Goal: Find specific page/section: Find specific page/section

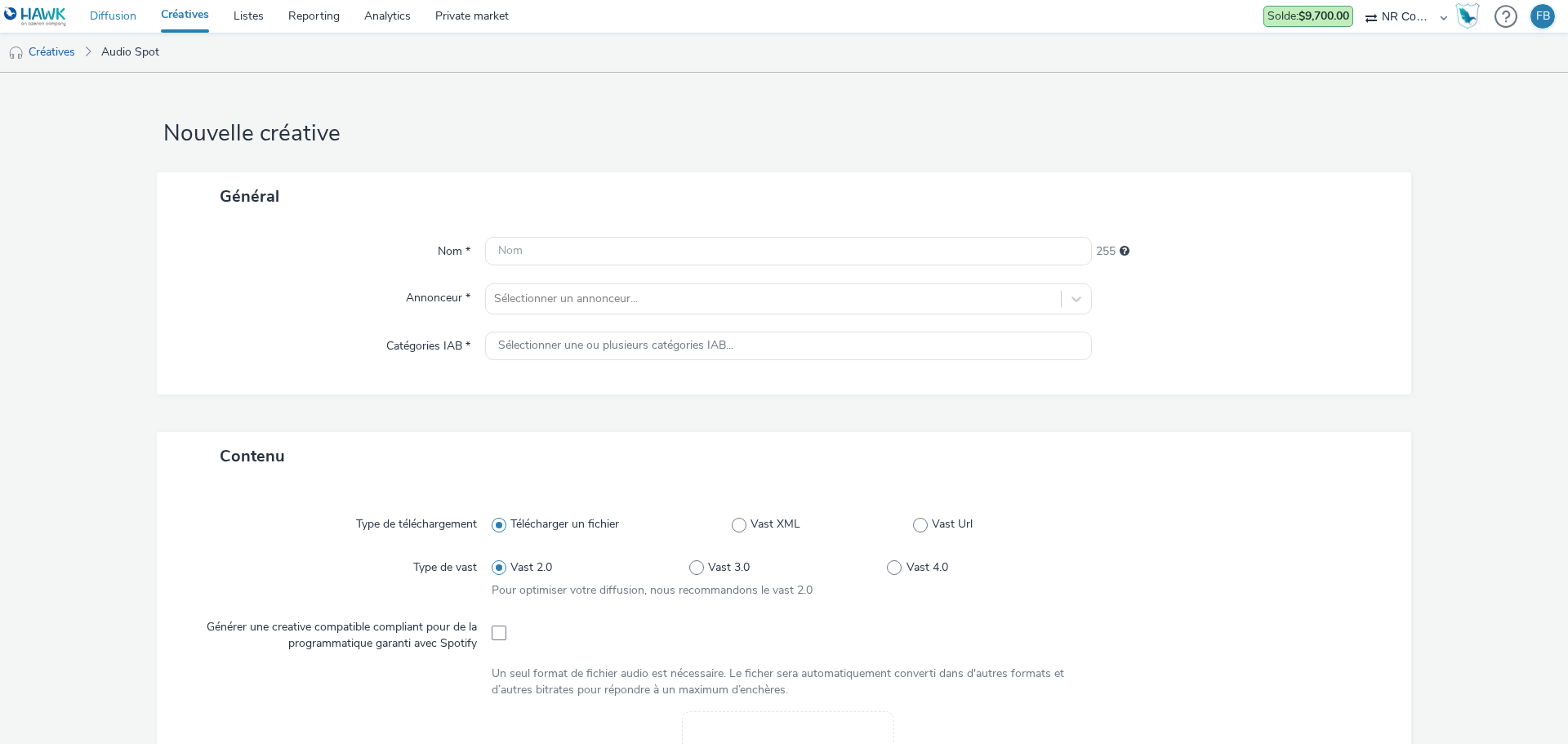
click at [120, 25] on link "Diffusion" at bounding box center [113, 16] width 71 height 32
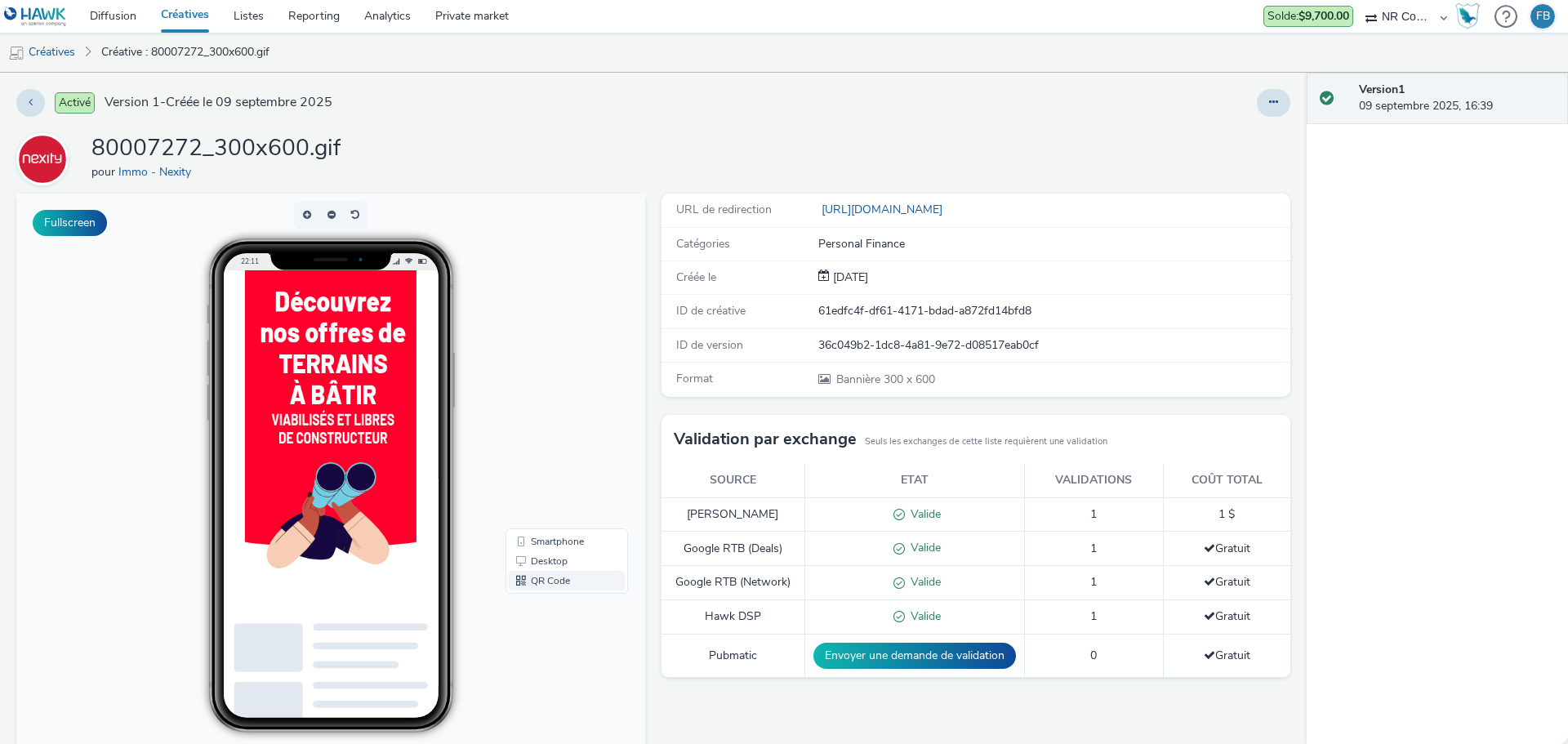
click at [547, 585] on link "QR Code" at bounding box center [566, 580] width 116 height 19
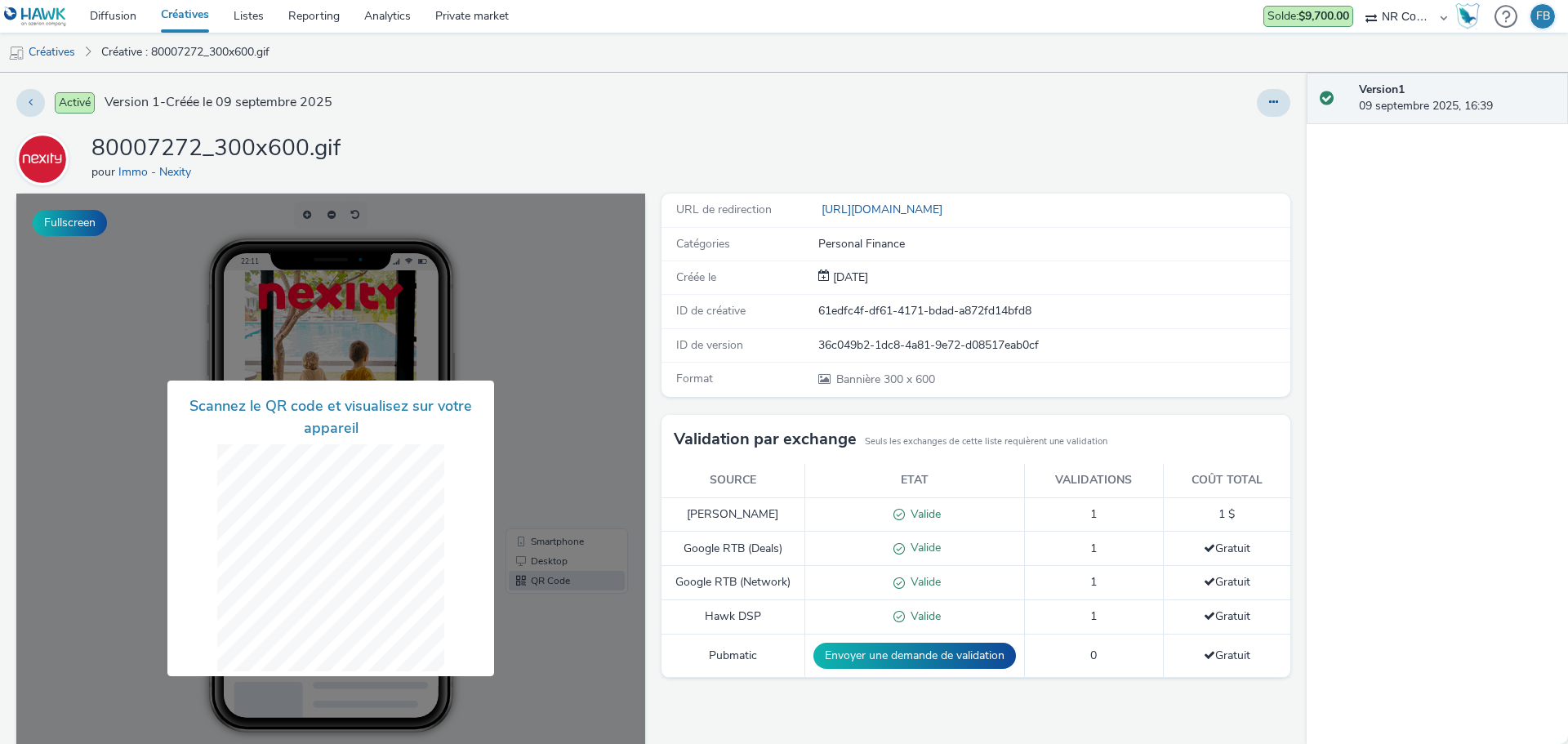
click at [56, 13] on img at bounding box center [35, 17] width 63 height 20
